Goal: Transaction & Acquisition: Download file/media

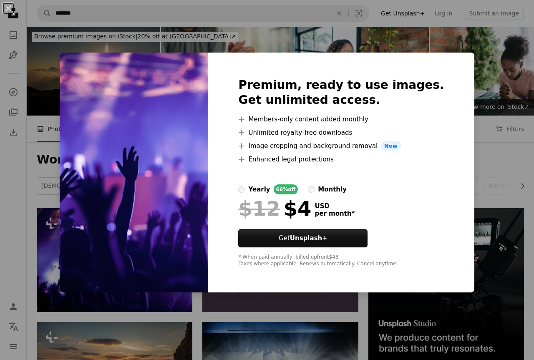
click at [486, 182] on div "An X shape Premium, ready to use images. Get unlimited access. A plus sign Memb…" at bounding box center [267, 180] width 534 height 360
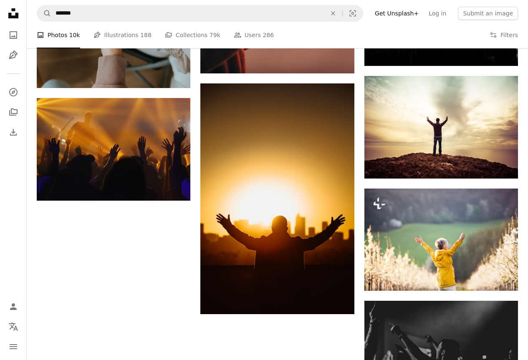
scroll to position [804, 0]
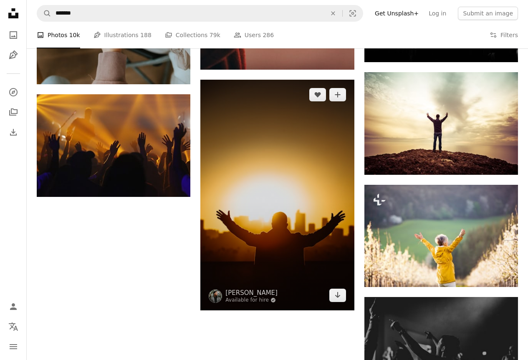
click at [270, 227] on img at bounding box center [277, 195] width 154 height 230
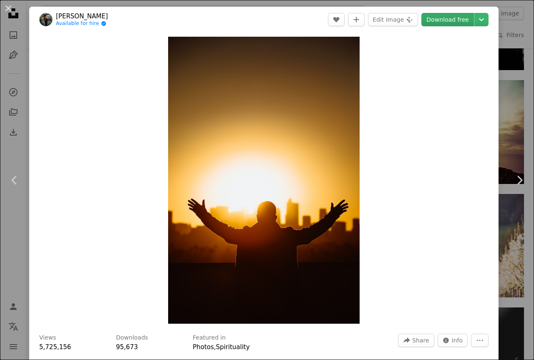
click at [458, 20] on link "Download free" at bounding box center [448, 19] width 53 height 13
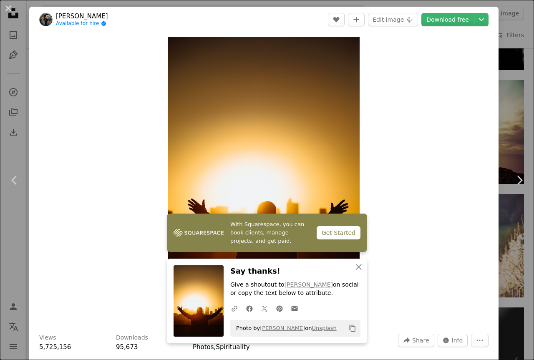
click at [442, 170] on div "Zoom in" at bounding box center [264, 181] width 470 height 296
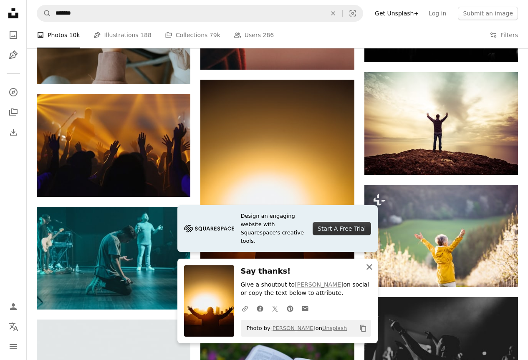
click at [372, 267] on icon "An X shape" at bounding box center [369, 267] width 10 height 10
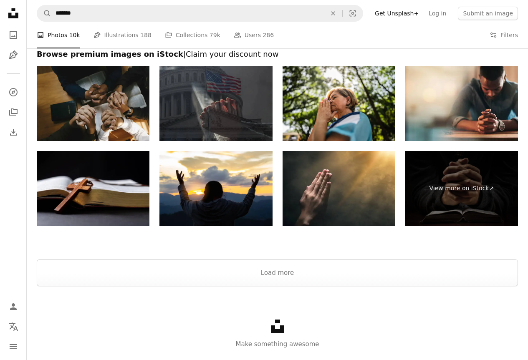
scroll to position [2259, 0]
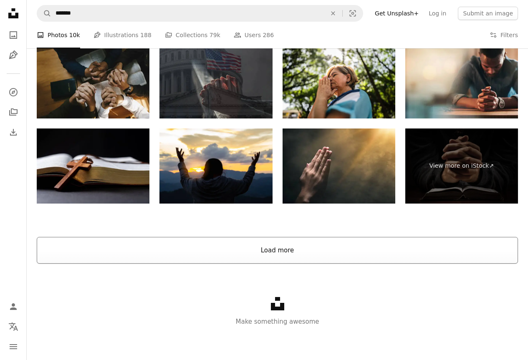
click at [290, 246] on button "Load more" at bounding box center [277, 250] width 481 height 27
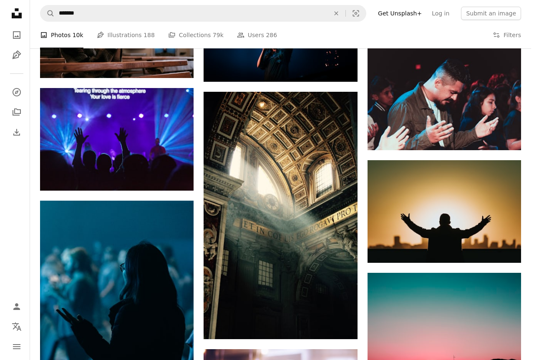
scroll to position [6347, 0]
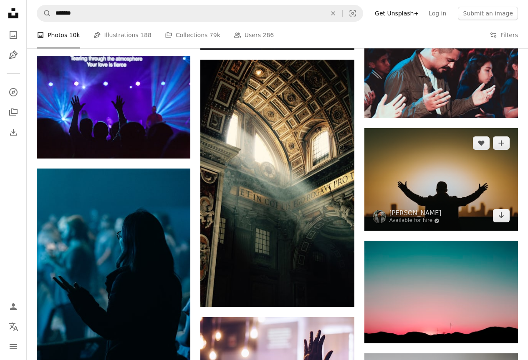
click at [440, 206] on img at bounding box center [441, 179] width 154 height 103
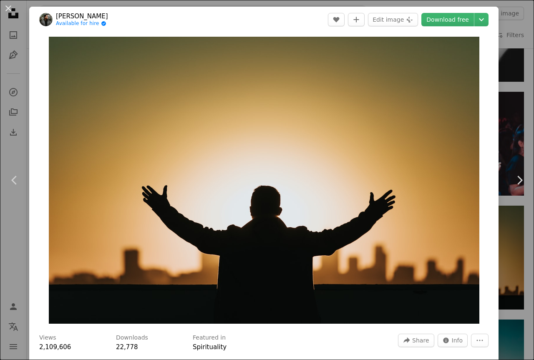
click at [440, 27] on header "[PERSON_NAME] Available for hire A checkmark inside of a circle A heart A plus …" at bounding box center [264, 20] width 470 height 26
click at [438, 17] on link "Download free" at bounding box center [448, 19] width 53 height 13
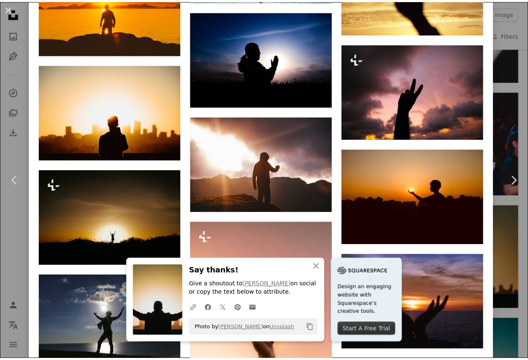
scroll to position [3014, 0]
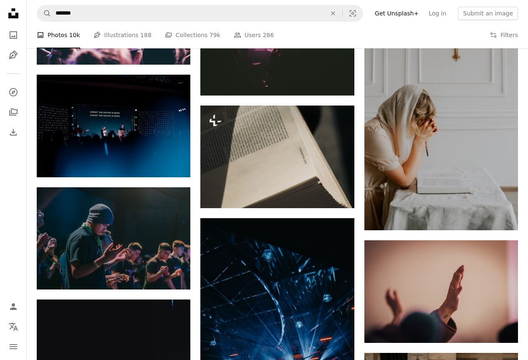
scroll to position [16723, 0]
